Goal: Task Accomplishment & Management: Use online tool/utility

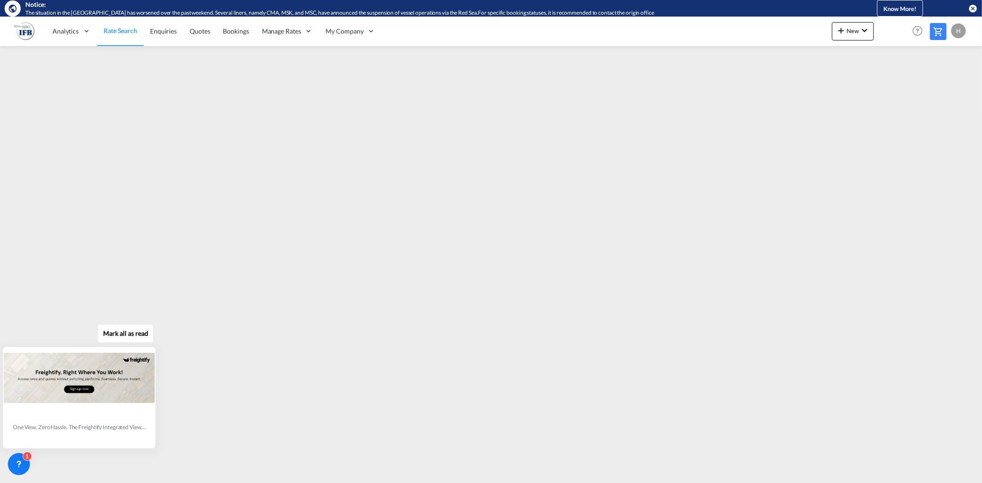
click at [125, 334] on button "Mark all as read" at bounding box center [126, 333] width 56 height 18
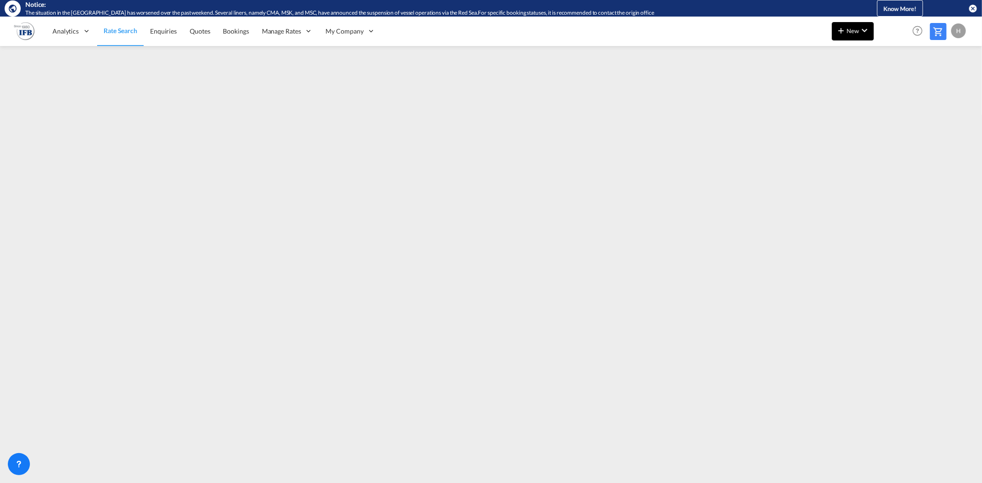
click at [868, 35] on md-icon "icon-chevron-down" at bounding box center [864, 30] width 11 height 11
click at [850, 46] on div "Rates" at bounding box center [841, 55] width 37 height 23
click at [886, 82] on span "Ratesheet" at bounding box center [890, 85] width 10 height 18
click at [125, 30] on span "Rate Search" at bounding box center [120, 31] width 33 height 8
click at [849, 27] on span "New" at bounding box center [852, 30] width 35 height 7
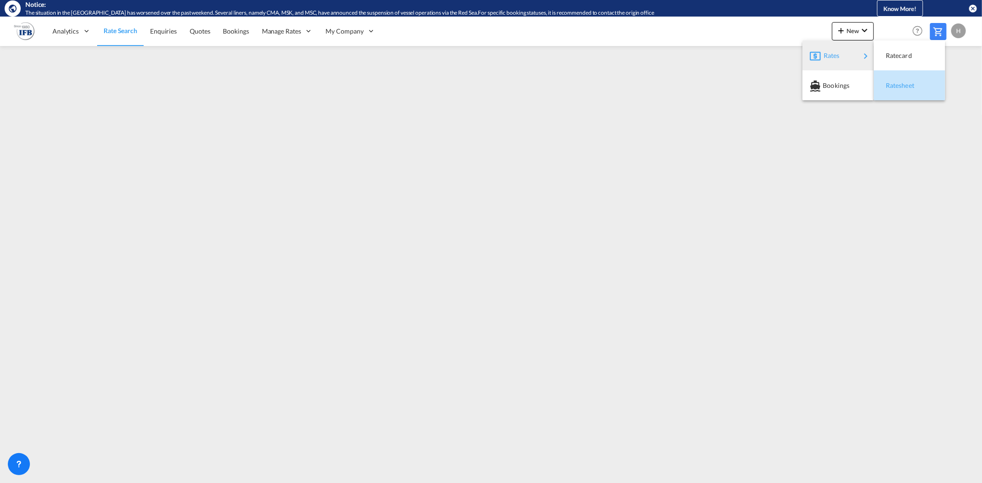
click at [896, 88] on span "Ratesheet" at bounding box center [890, 85] width 10 height 18
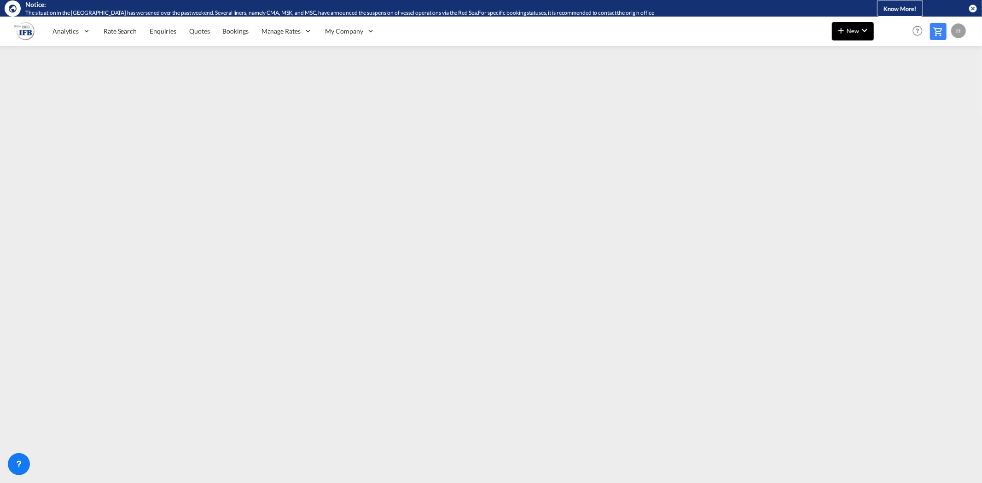
click at [849, 37] on button "New" at bounding box center [853, 31] width 42 height 18
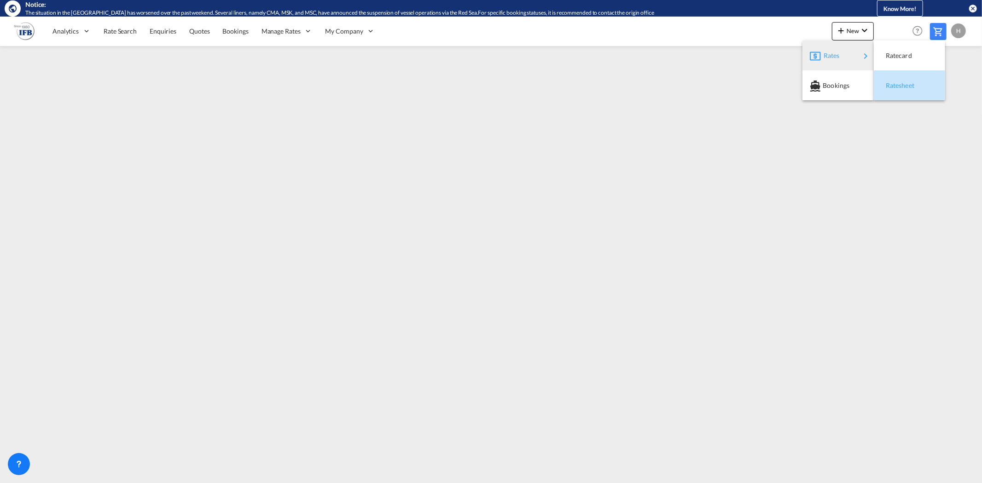
click at [890, 84] on span "Ratesheet" at bounding box center [890, 85] width 10 height 18
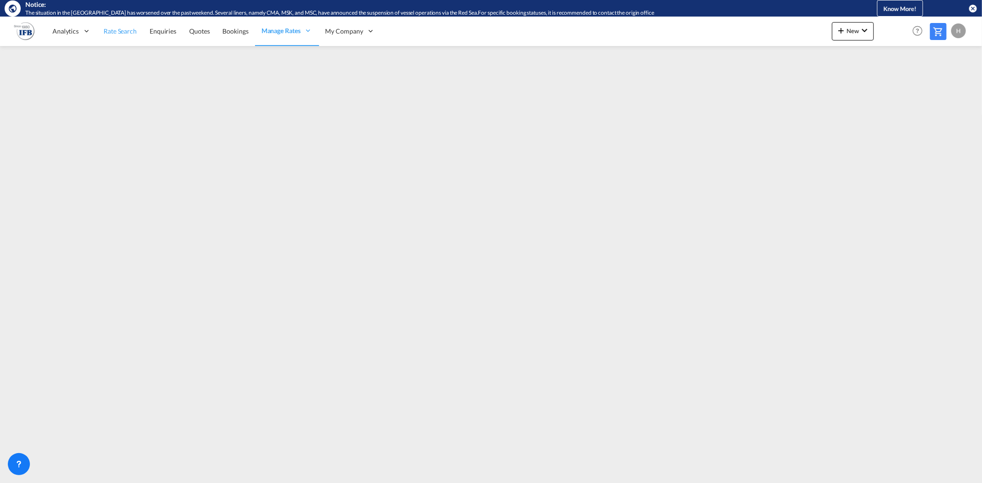
click at [108, 33] on span "Rate Search" at bounding box center [120, 31] width 33 height 8
